Goal: Task Accomplishment & Management: Manage account settings

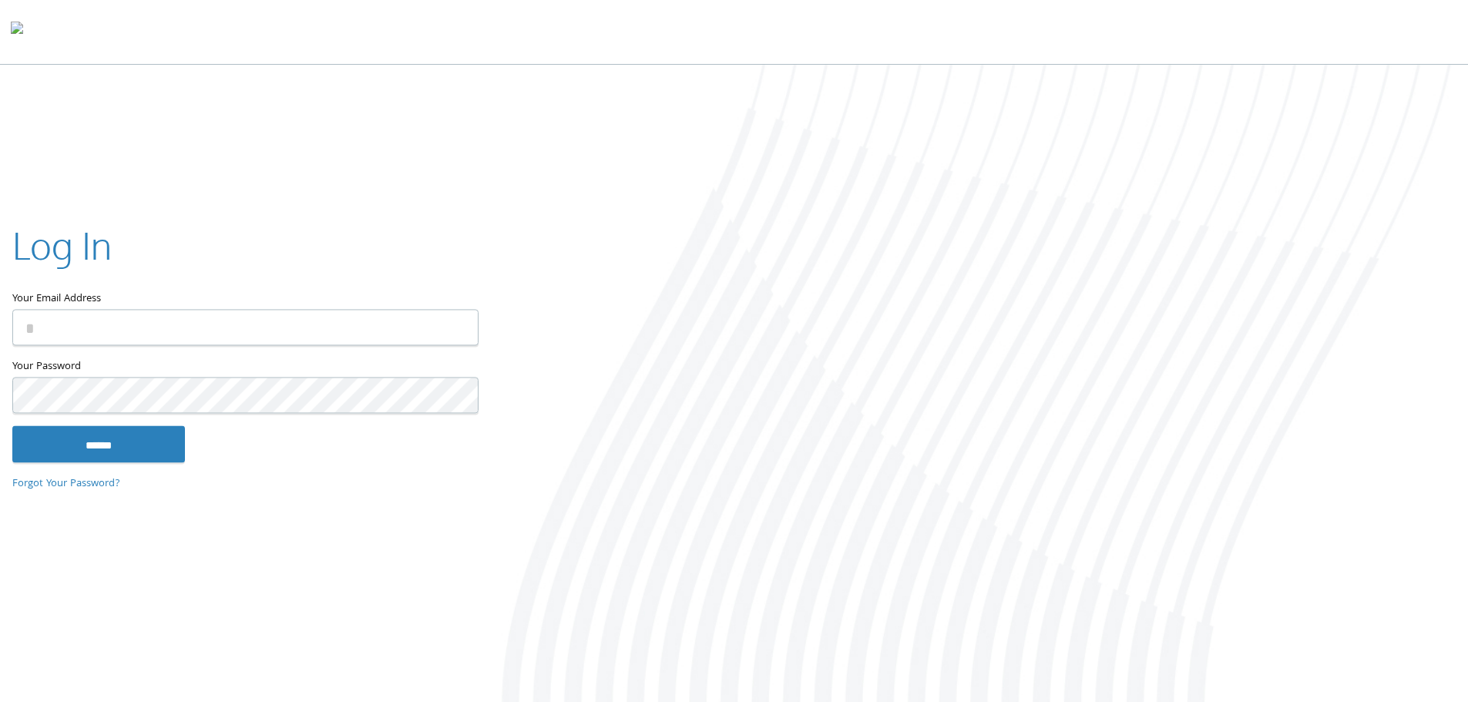
type input "**********"
click at [123, 458] on input "******" at bounding box center [98, 443] width 173 height 37
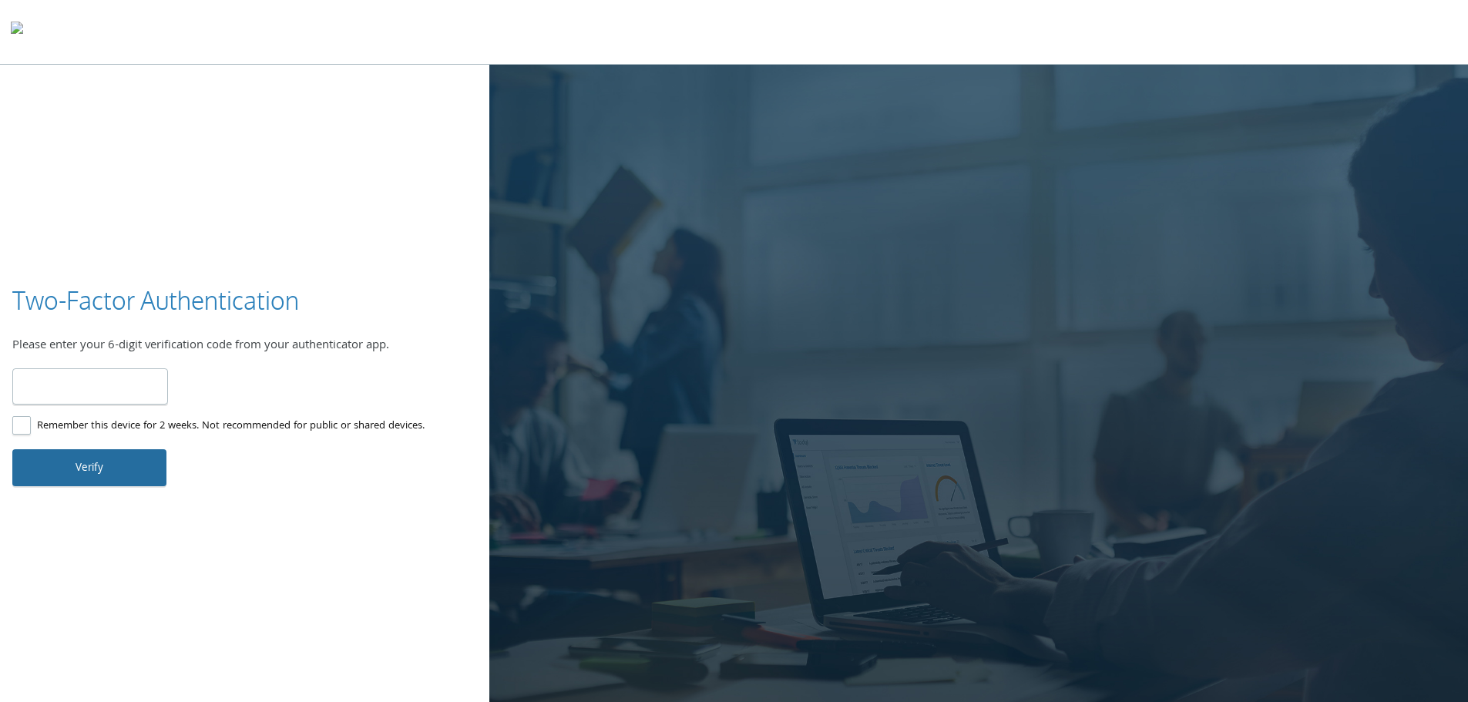
click at [98, 484] on button "Verify" at bounding box center [89, 467] width 154 height 37
